Goal: Information Seeking & Learning: Learn about a topic

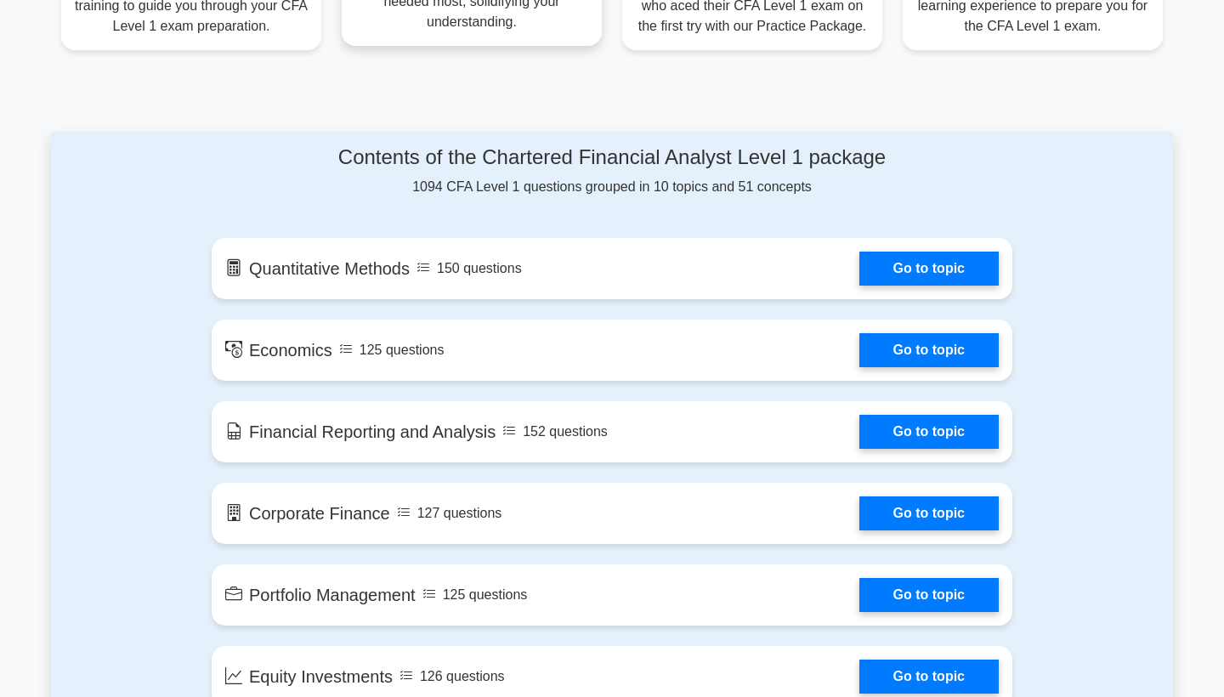
scroll to position [768, 0]
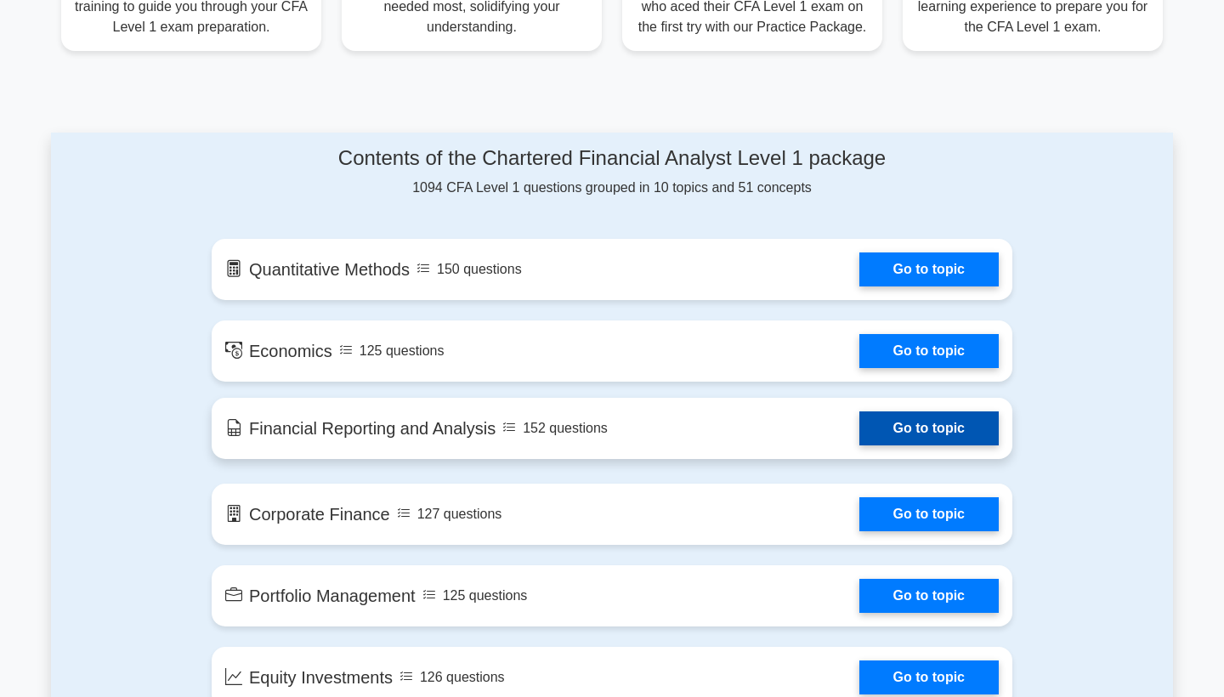
click at [859, 417] on link "Go to topic" at bounding box center [928, 428] width 139 height 34
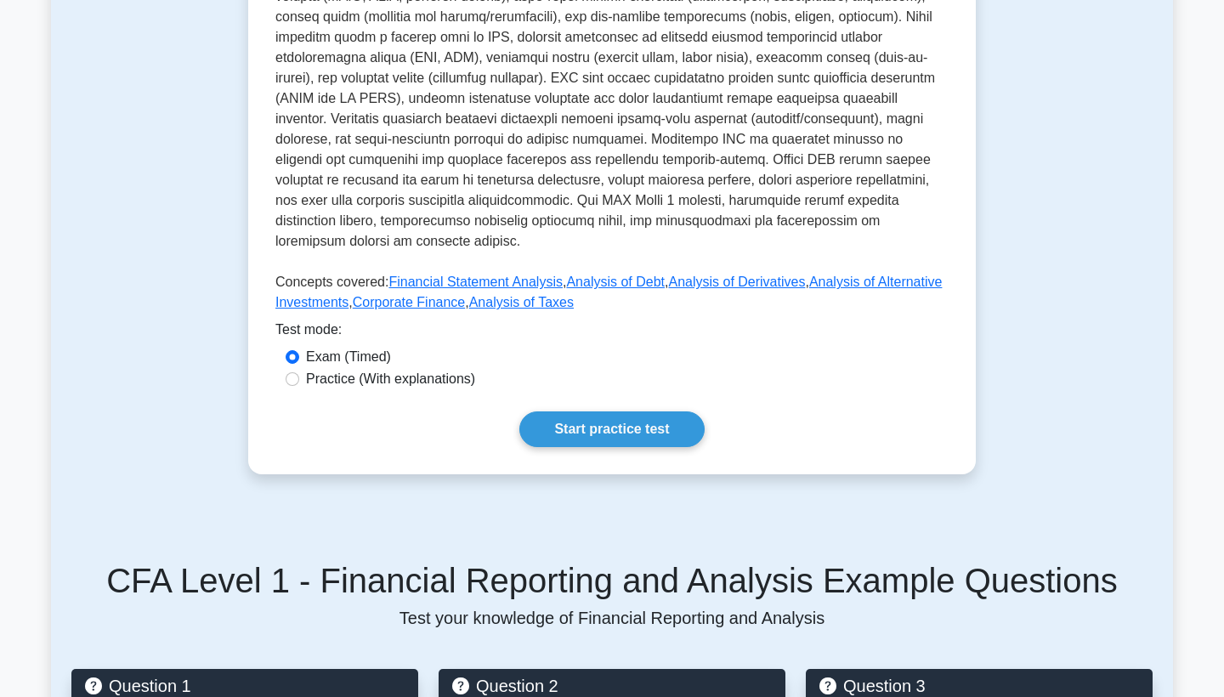
scroll to position [640, 0]
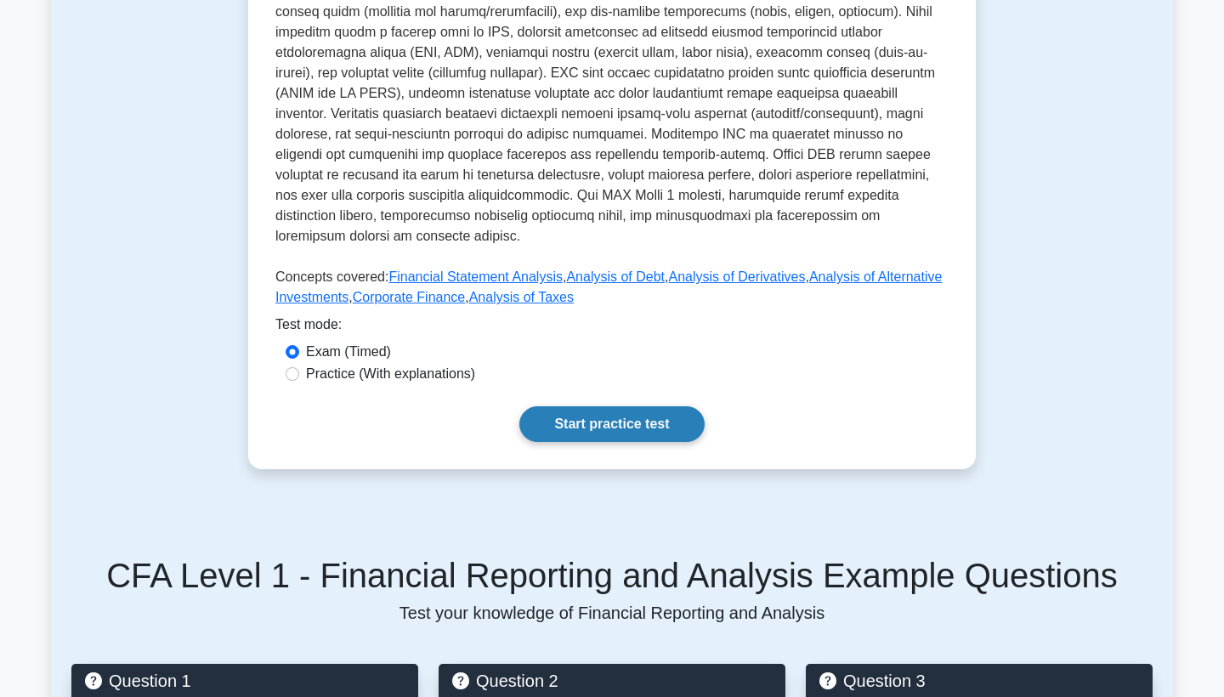
click at [613, 414] on link "Start practice test" at bounding box center [611, 424] width 184 height 36
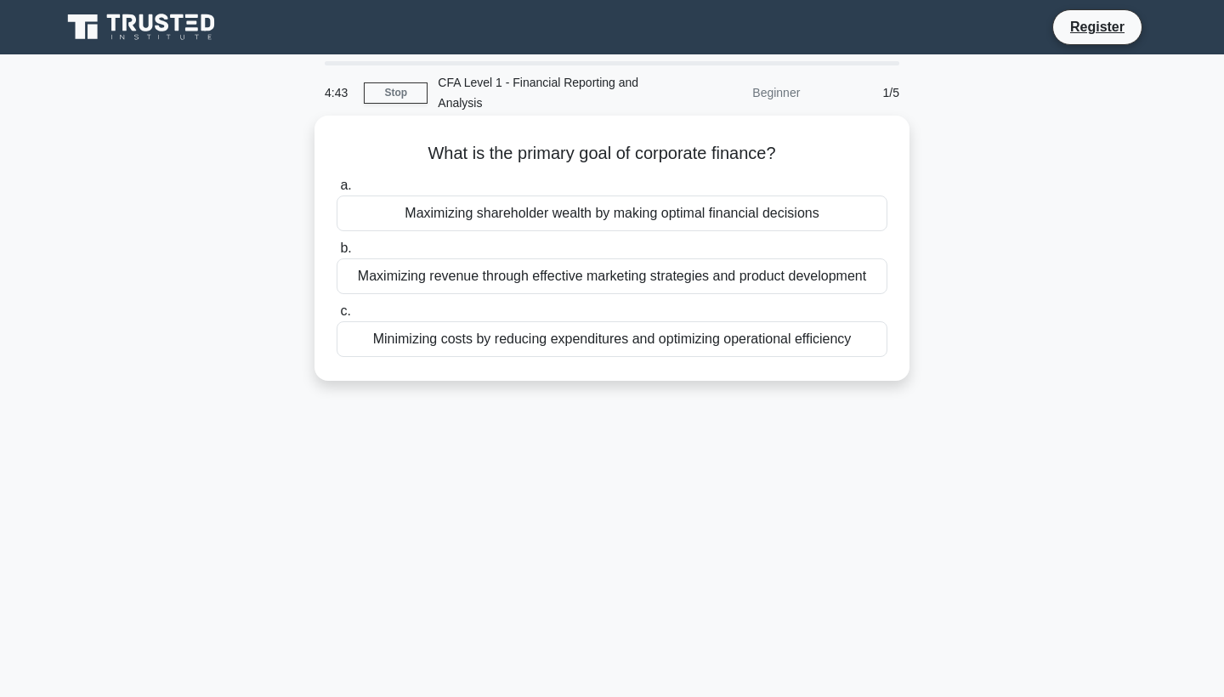
click at [658, 218] on div "Maximizing shareholder wealth by making optimal financial decisions" at bounding box center [612, 213] width 551 height 36
click at [337, 191] on input "a. Maximizing shareholder wealth by making optimal financial decisions" at bounding box center [337, 185] width 0 height 11
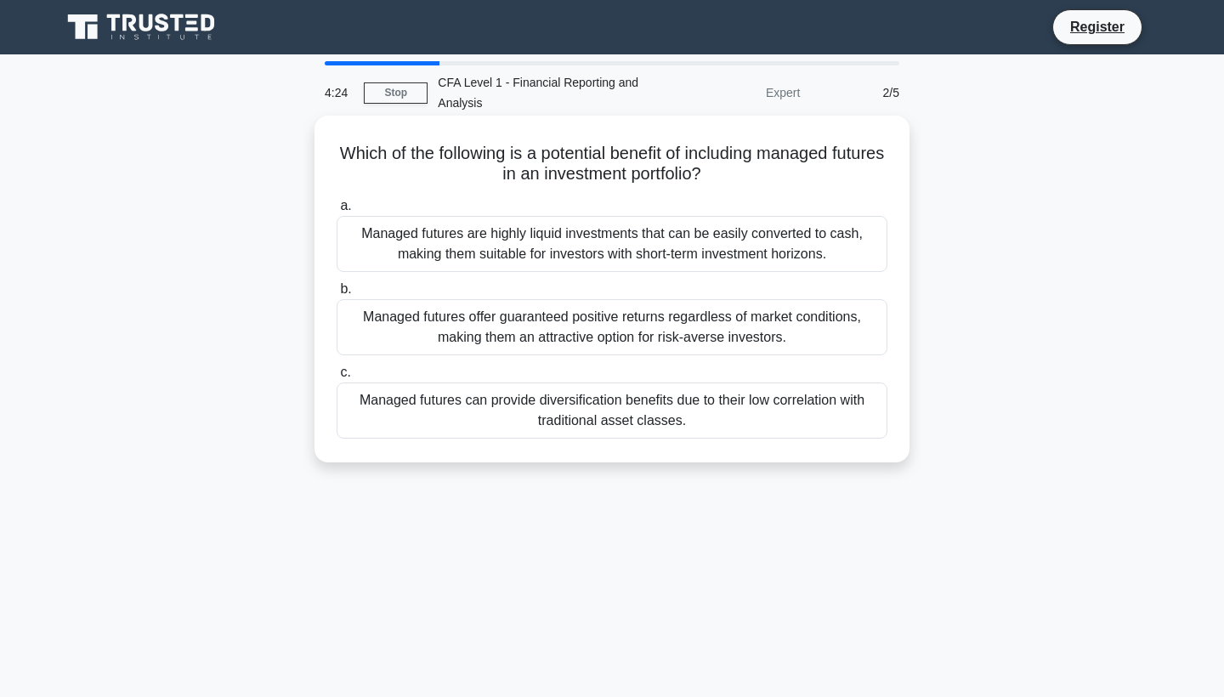
click at [622, 406] on div "Managed futures can provide diversification benefits due to their low correlati…" at bounding box center [612, 410] width 551 height 56
click at [337, 378] on input "c. Managed futures can provide diversification benefits due to their low correl…" at bounding box center [337, 372] width 0 height 11
